Goal: Check status: Check status

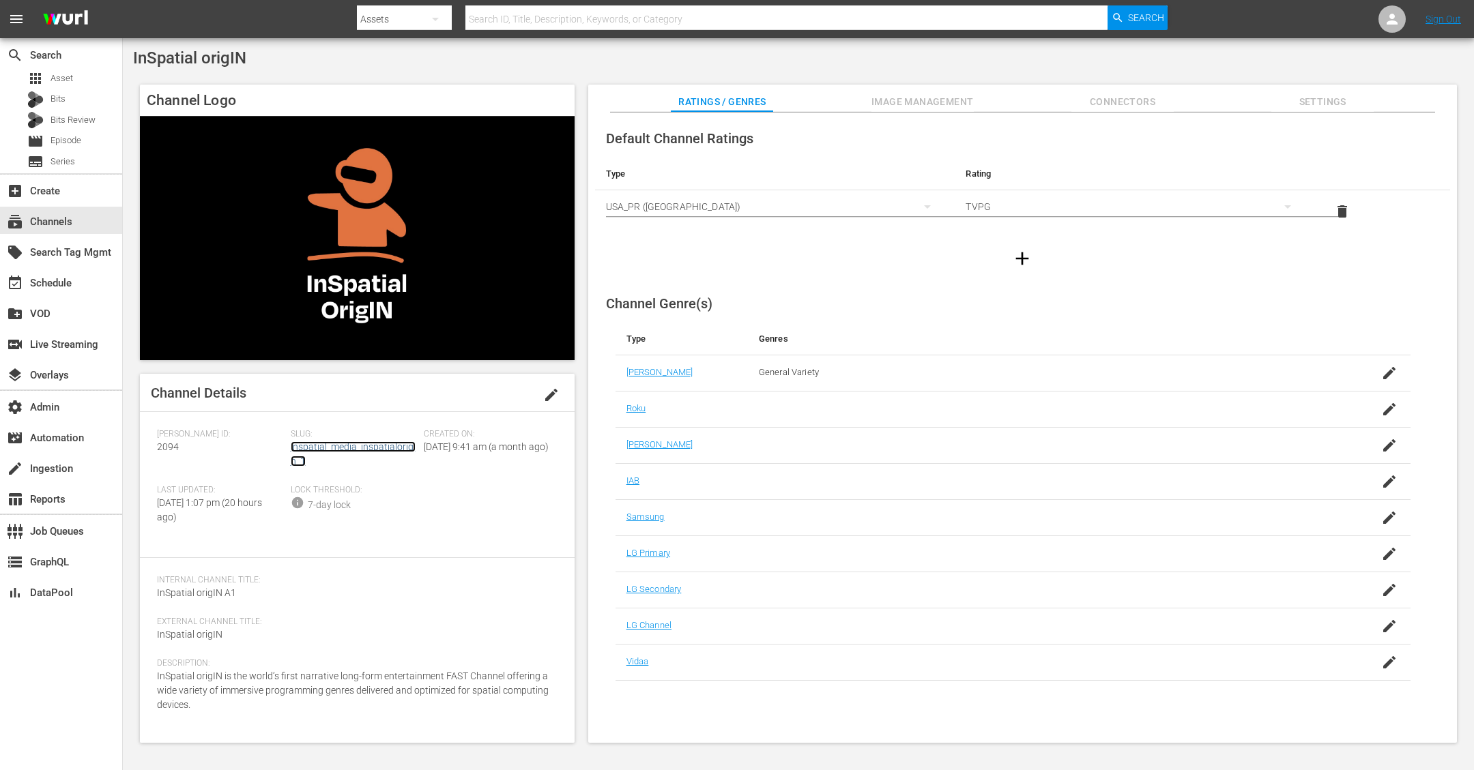
click at [371, 446] on link "inspatial_media_inspatialorigin_1" at bounding box center [353, 453] width 125 height 25
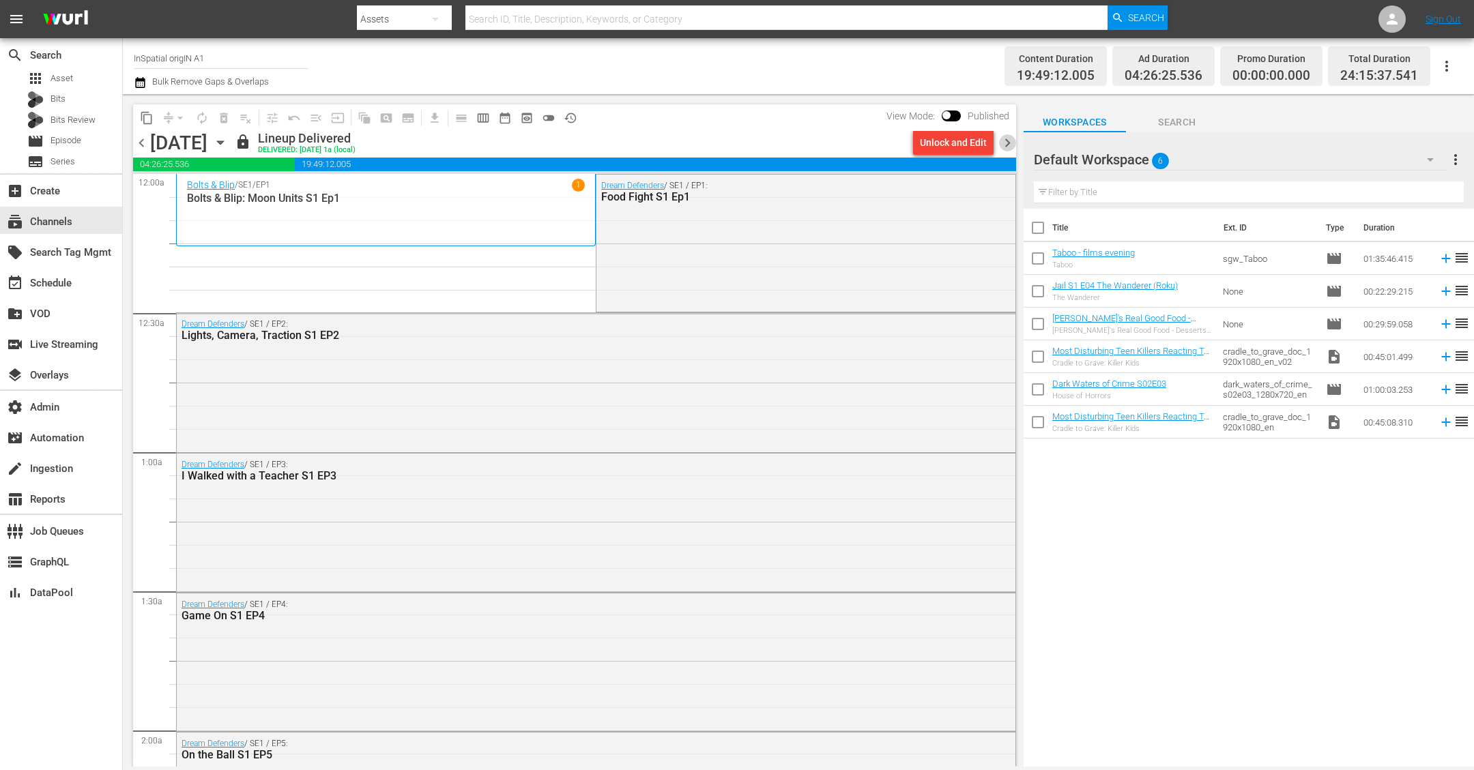
click at [1012, 139] on span "chevron_right" at bounding box center [1007, 142] width 17 height 17
click at [1010, 140] on span "chevron_right" at bounding box center [1007, 142] width 17 height 17
click at [141, 137] on span "chevron_left" at bounding box center [141, 142] width 17 height 17
click at [143, 142] on span "chevron_left" at bounding box center [141, 142] width 17 height 17
